Goal: Information Seeking & Learning: Check status

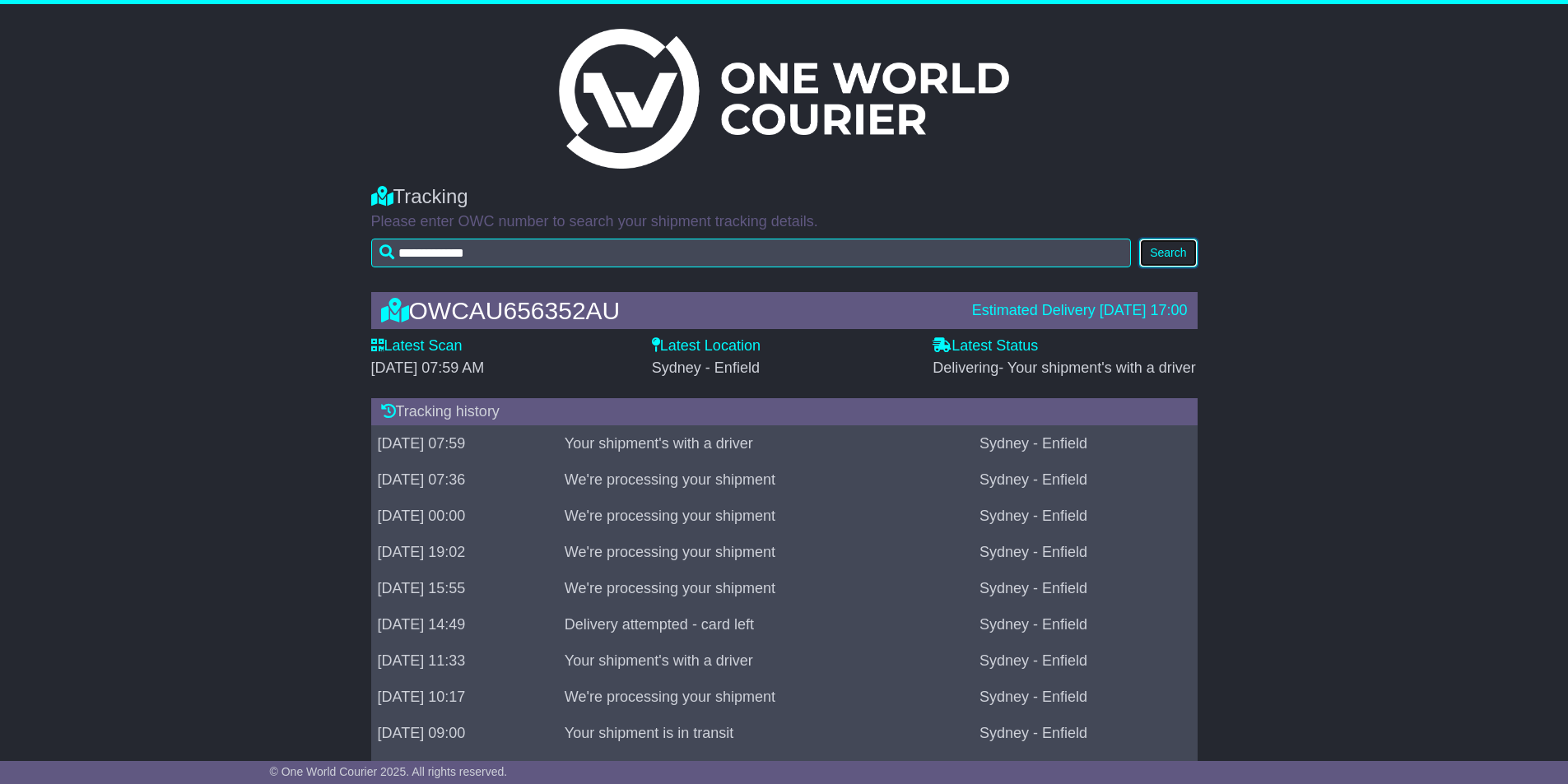
click at [1176, 255] on button "Search" at bounding box center [1167, 253] width 58 height 28
